Goal: Task Accomplishment & Management: Use online tool/utility

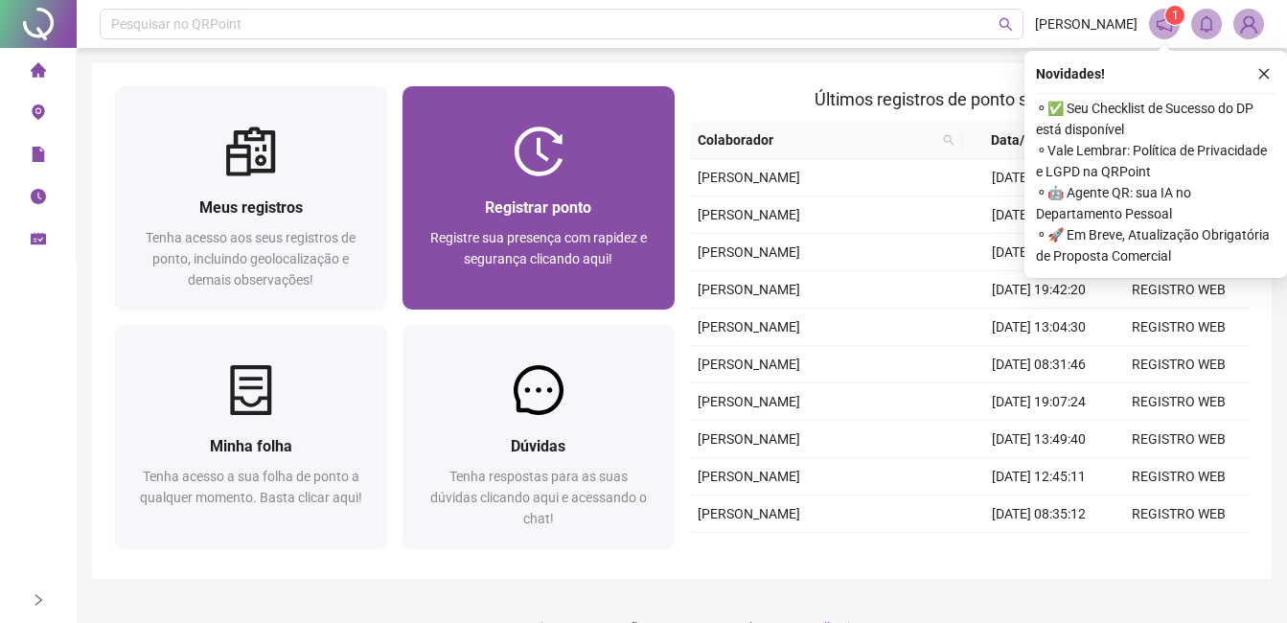
click at [562, 200] on span "Registrar ponto" at bounding box center [538, 207] width 106 height 18
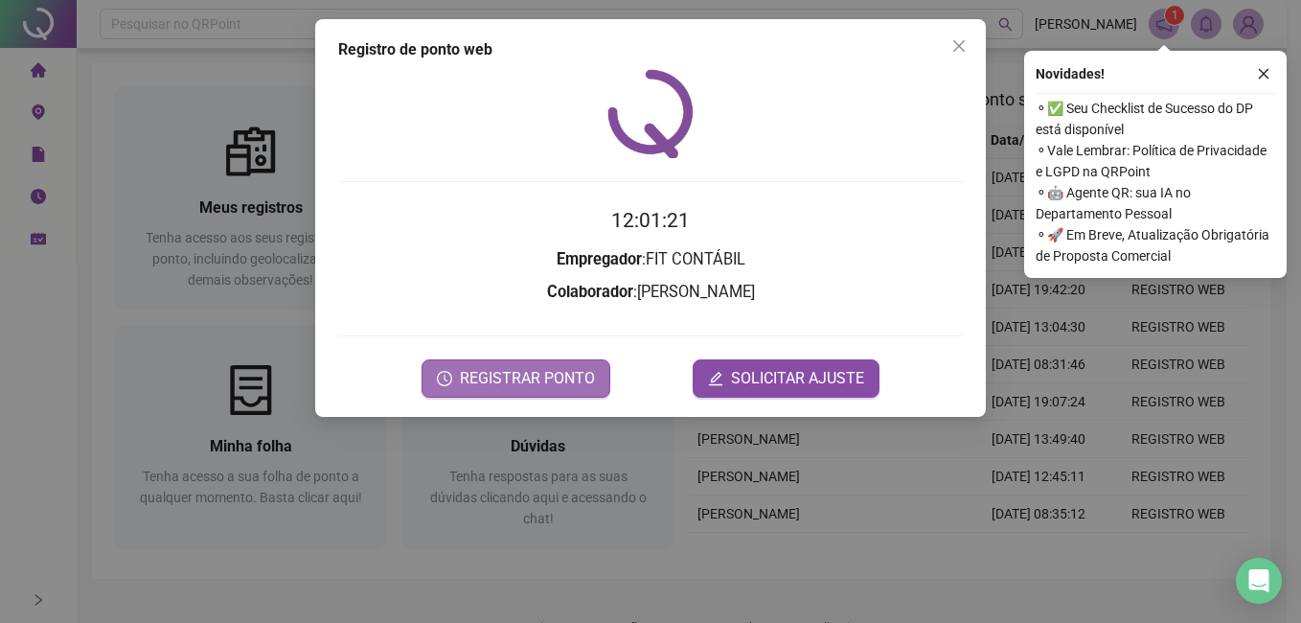
click at [492, 374] on span "REGISTRAR PONTO" at bounding box center [527, 378] width 135 height 23
